Goal: Task Accomplishment & Management: Use online tool/utility

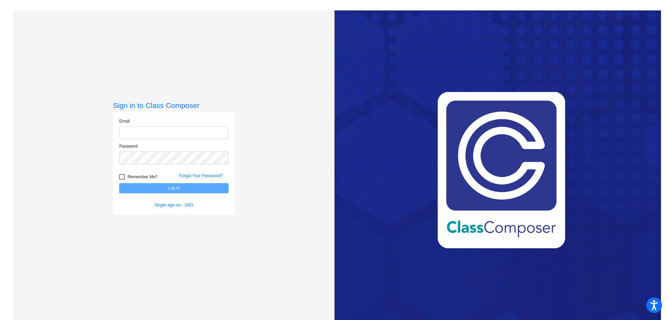
type input "[EMAIL_ADDRESS][DOMAIN_NAME]"
click at [182, 190] on button "Log In" at bounding box center [173, 188] width 109 height 10
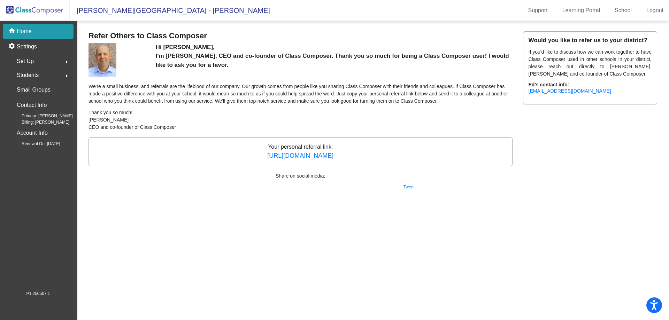
click at [29, 29] on p "Home" at bounding box center [24, 31] width 15 height 8
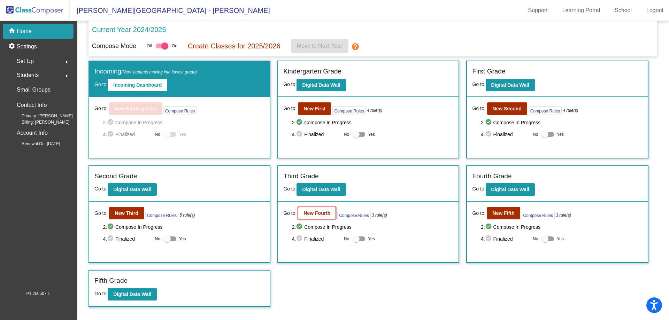
click at [318, 211] on b "New Fourth" at bounding box center [317, 214] width 27 height 6
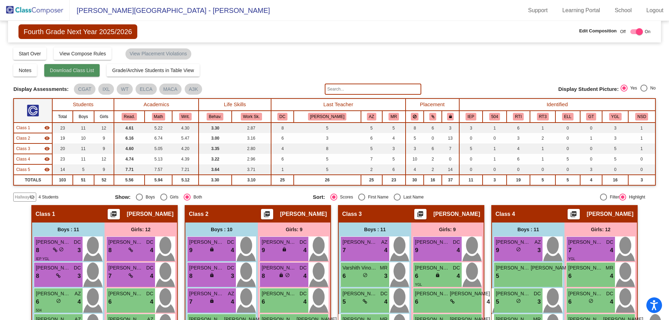
click at [72, 69] on span "Download Class List" at bounding box center [72, 71] width 44 height 6
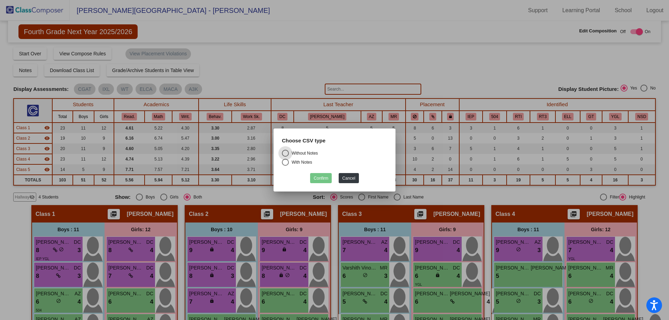
click at [297, 162] on div "With Notes" at bounding box center [300, 162] width 23 height 6
click at [285, 166] on input "With Notes" at bounding box center [285, 166] width 0 height 0
radio input "true"
click at [327, 174] on button "Confirm" at bounding box center [321, 178] width 22 height 10
